Goal: Transaction & Acquisition: Book appointment/travel/reservation

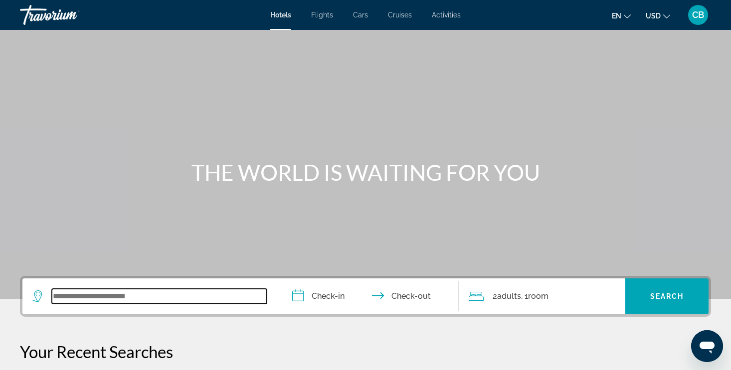
click at [65, 300] on input "Search widget" at bounding box center [159, 296] width 215 height 15
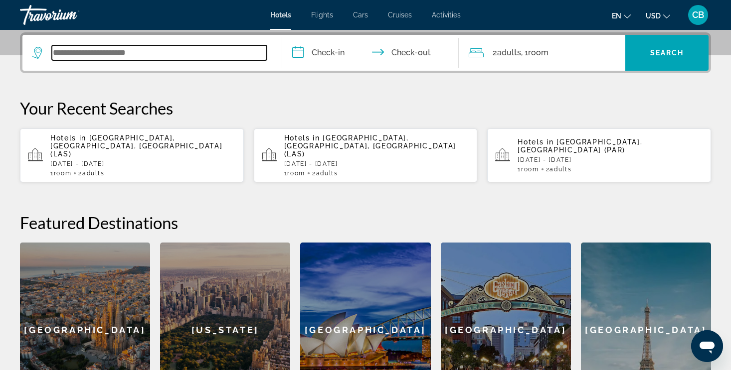
type input "*"
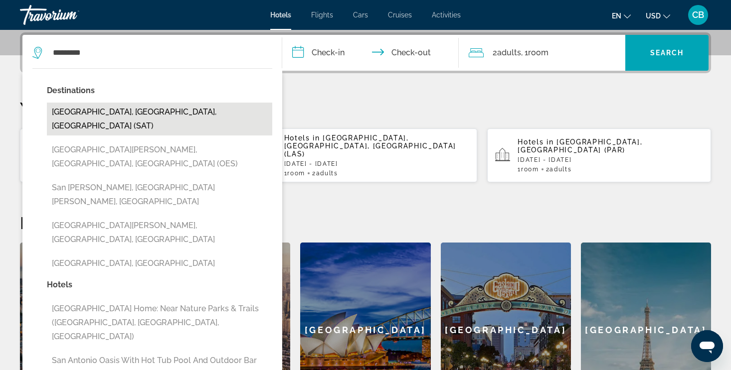
drag, startPoint x: 65, startPoint y: 300, endPoint x: 106, endPoint y: 112, distance: 192.4
click at [106, 112] on button "[GEOGRAPHIC_DATA], [GEOGRAPHIC_DATA], [GEOGRAPHIC_DATA] (SAT)" at bounding box center [159, 119] width 225 height 33
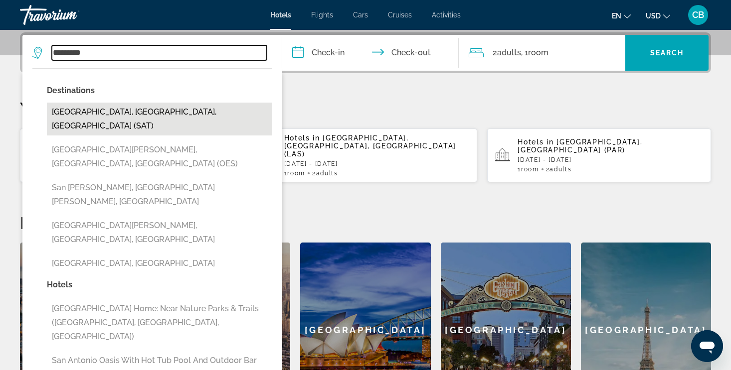
type input "**********"
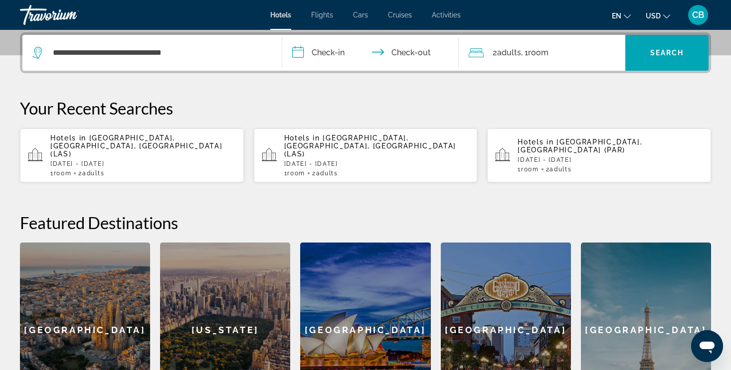
click at [335, 49] on input "**********" at bounding box center [372, 54] width 180 height 39
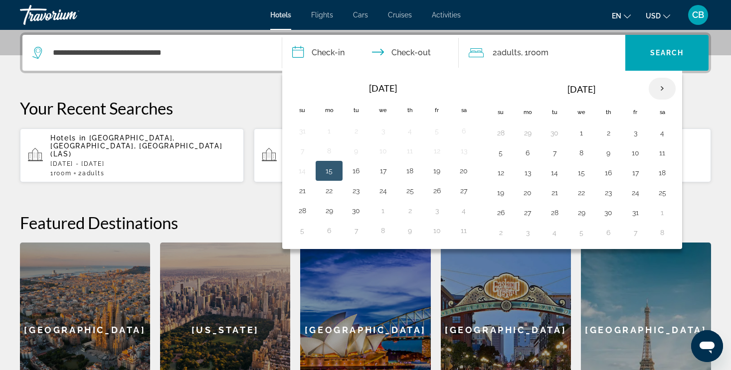
click at [662, 90] on th "Next month" at bounding box center [662, 89] width 27 height 22
click at [526, 194] on button "22" at bounding box center [527, 193] width 16 height 14
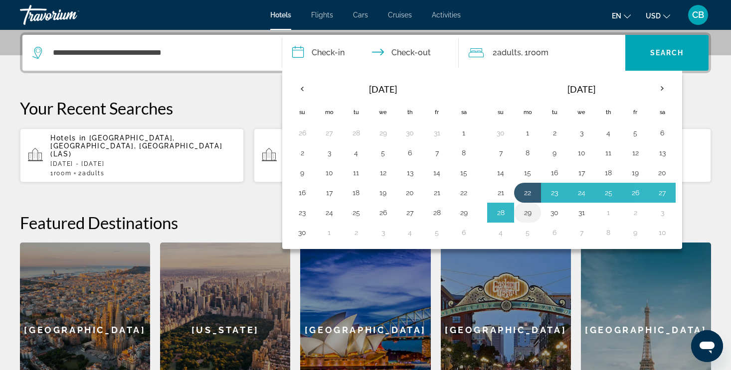
click at [525, 214] on button "29" at bounding box center [527, 213] width 16 height 14
type input "**********"
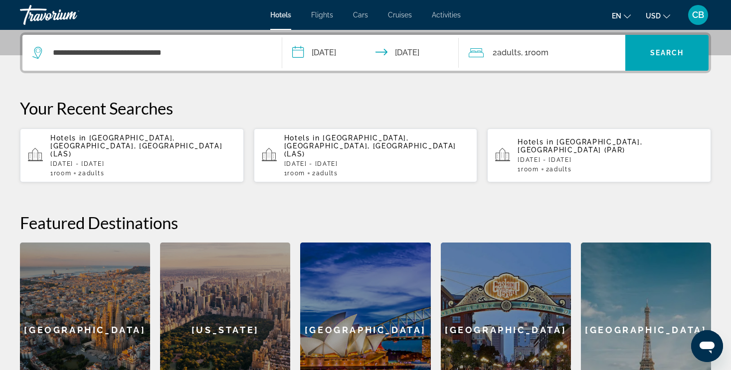
click at [504, 51] on span "Adults" at bounding box center [509, 52] width 24 height 9
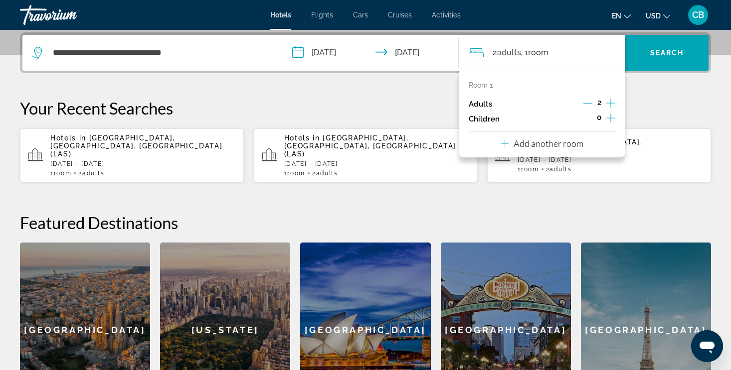
click at [611, 104] on icon "Increment adults" at bounding box center [610, 103] width 9 height 12
click at [371, 103] on p "Your Recent Searches" at bounding box center [365, 108] width 691 height 20
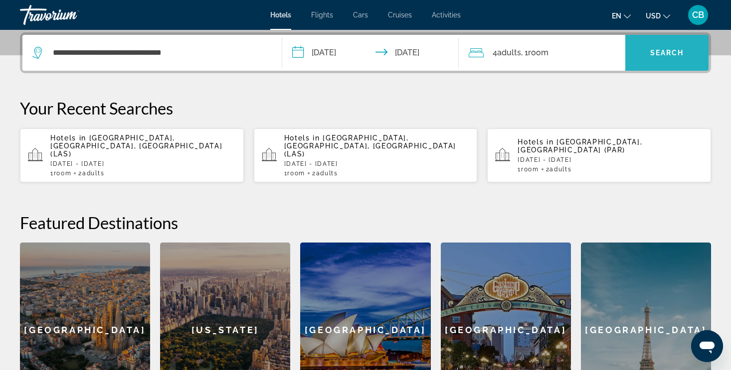
click at [655, 50] on span "Search" at bounding box center [667, 53] width 34 height 8
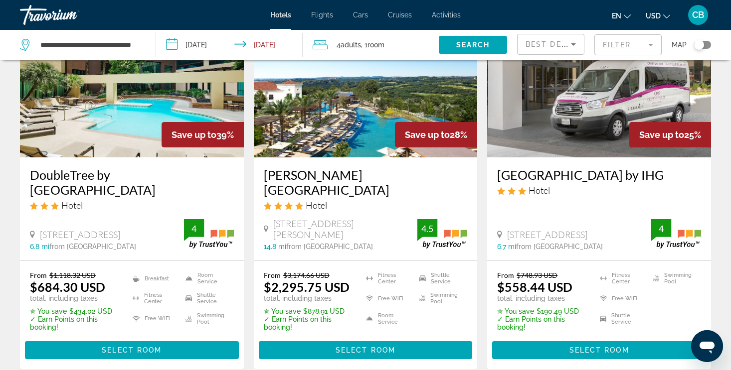
scroll to position [97, 0]
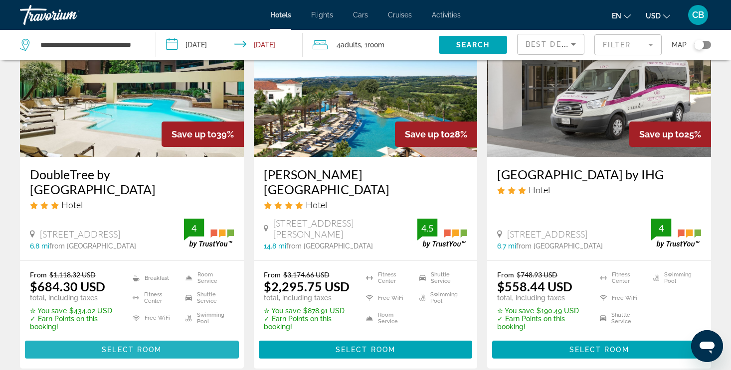
click at [136, 344] on span "Main content" at bounding box center [132, 350] width 214 height 24
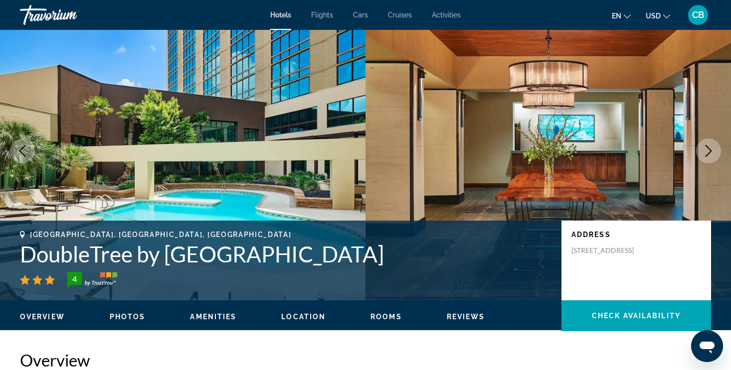
scroll to position [32, 0]
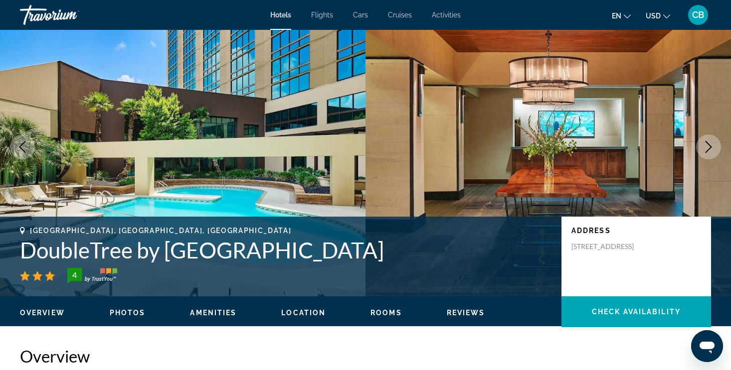
click at [382, 315] on span "Rooms" at bounding box center [385, 313] width 31 height 8
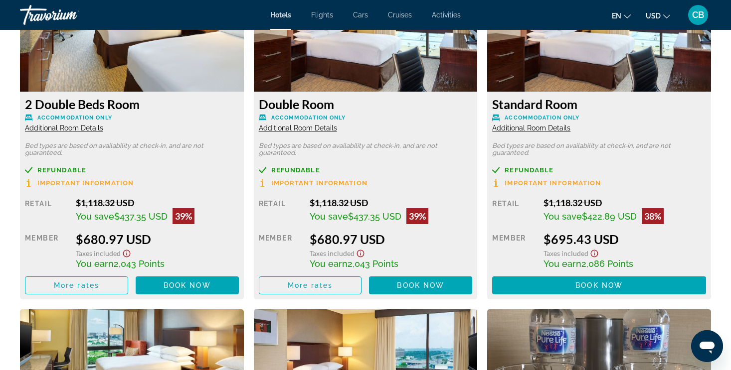
scroll to position [1443, 0]
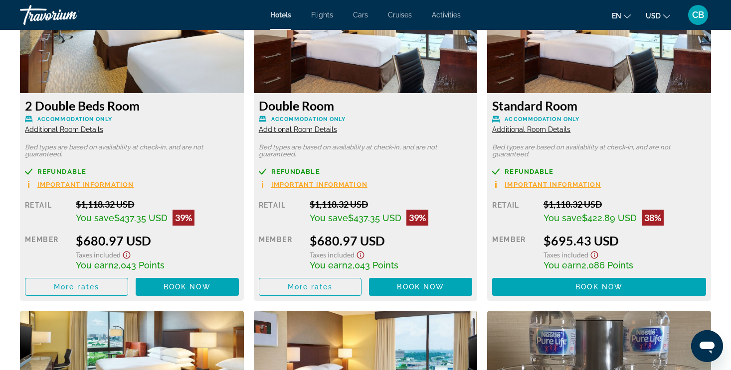
click at [274, 129] on span "Additional Room Details" at bounding box center [298, 130] width 78 height 8
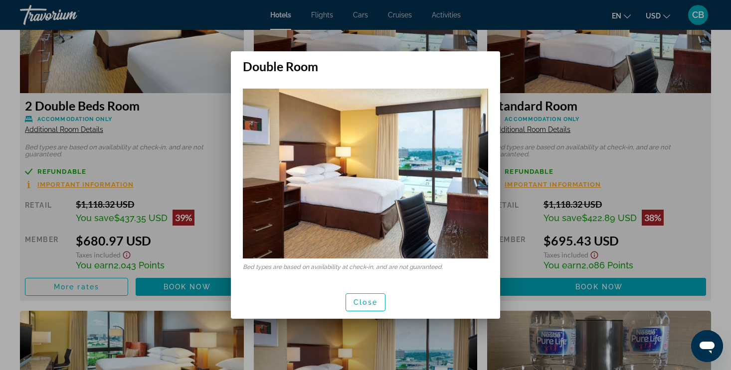
scroll to position [0, 0]
click at [357, 302] on span "Close" at bounding box center [365, 303] width 24 height 8
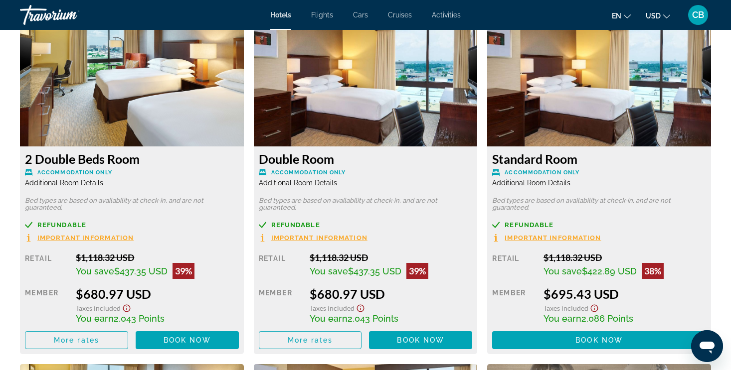
scroll to position [1398, 0]
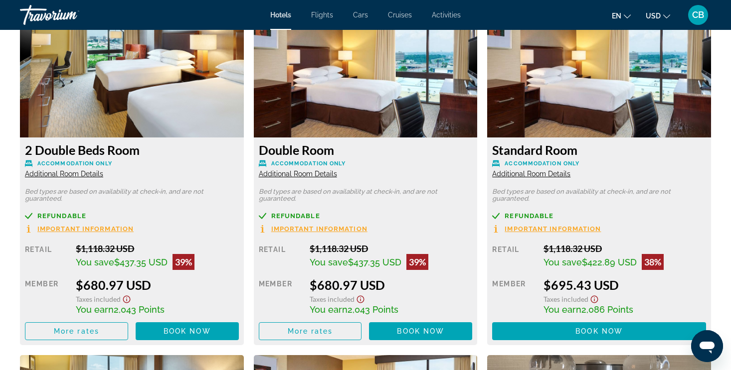
click at [503, 177] on span "Additional Room Details" at bounding box center [531, 174] width 78 height 8
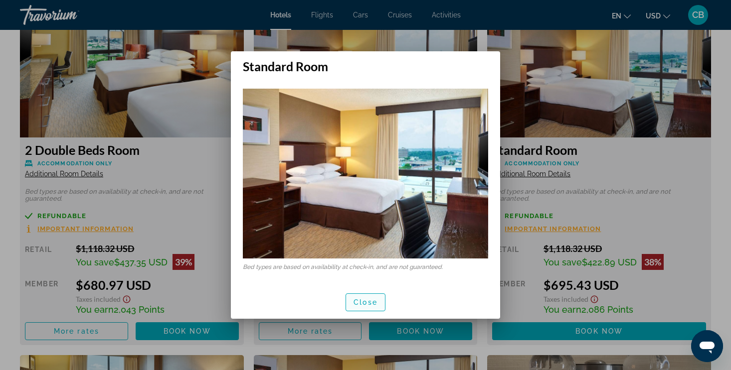
click at [382, 297] on span "button" at bounding box center [365, 303] width 39 height 24
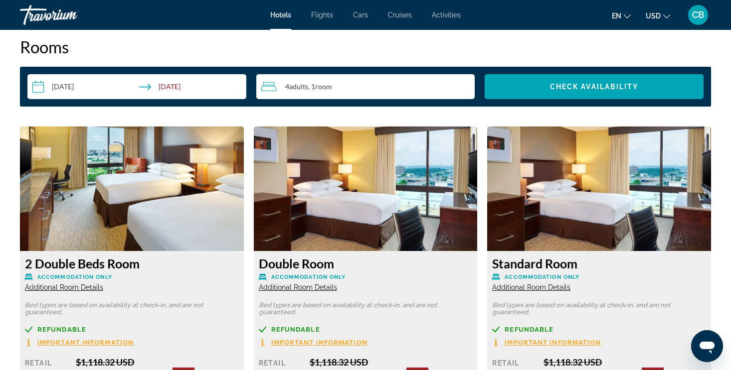
scroll to position [1282, 0]
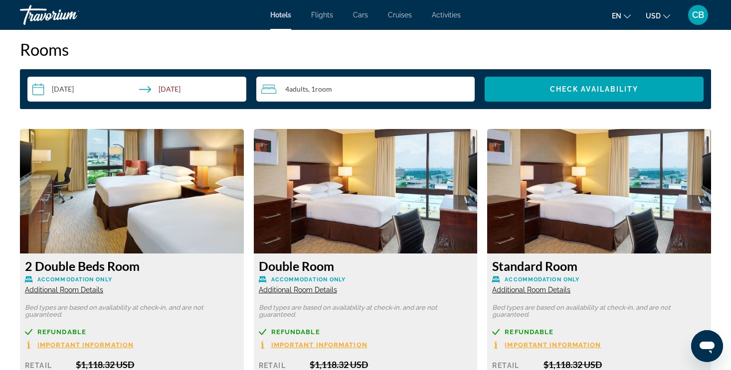
click at [59, 15] on div "Travorium" at bounding box center [70, 15] width 100 height 26
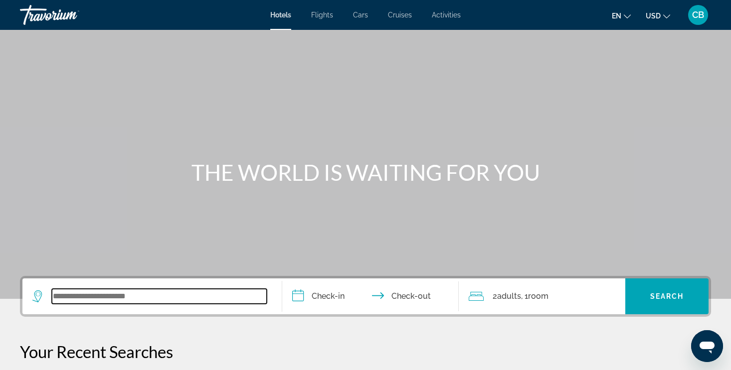
click at [201, 301] on input "Search widget" at bounding box center [159, 296] width 215 height 15
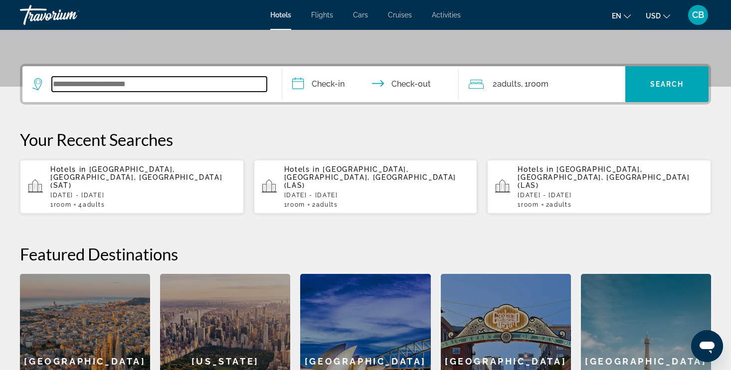
scroll to position [244, 0]
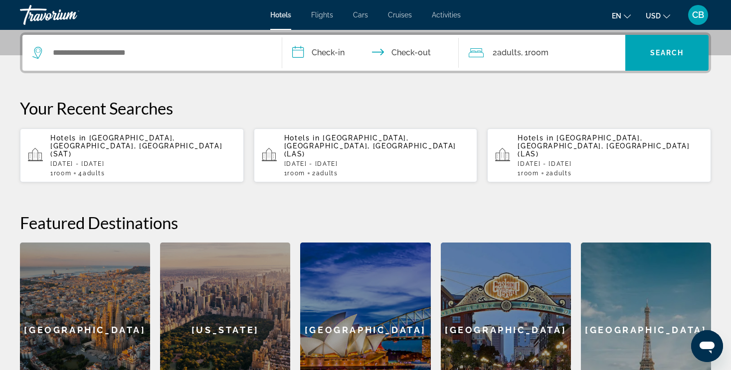
click at [126, 149] on p "Hotels in San Antonio, TX, United States (SAT)" at bounding box center [142, 146] width 185 height 24
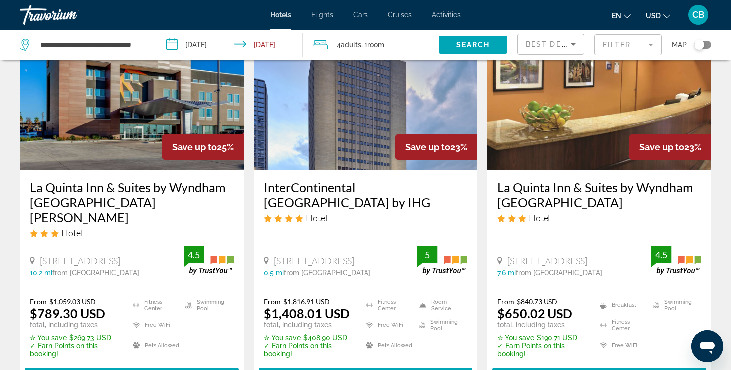
scroll to position [474, 0]
